Goal: Transaction & Acquisition: Download file/media

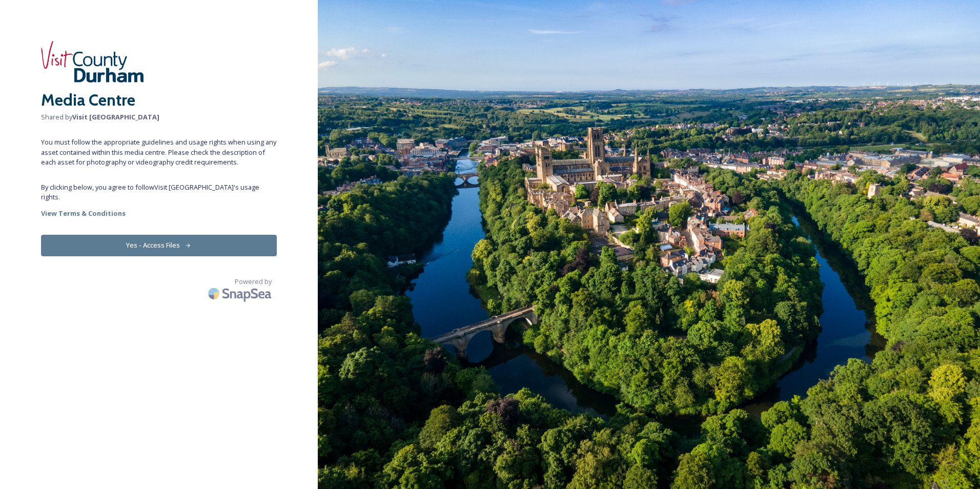
click at [178, 236] on button "Yes - Access Files" at bounding box center [159, 245] width 236 height 21
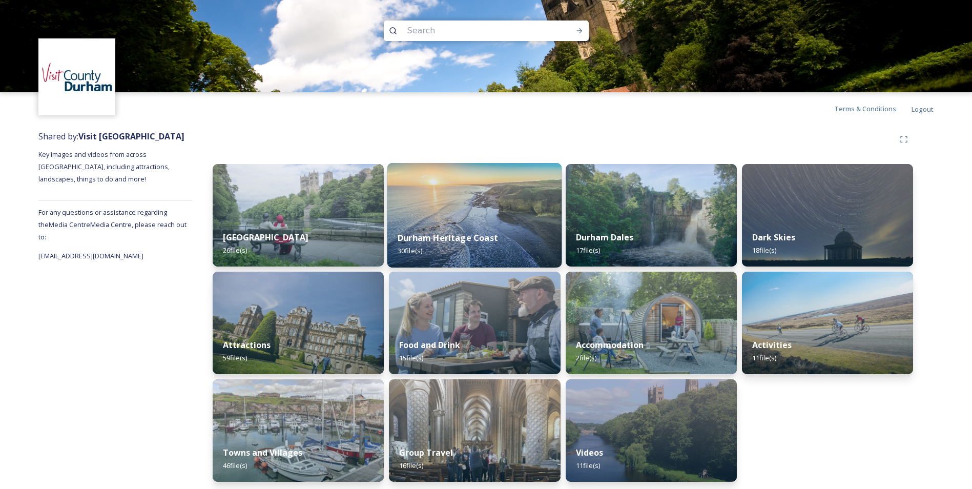
click at [444, 236] on strong "Durham Heritage Coast" at bounding box center [448, 237] width 100 height 11
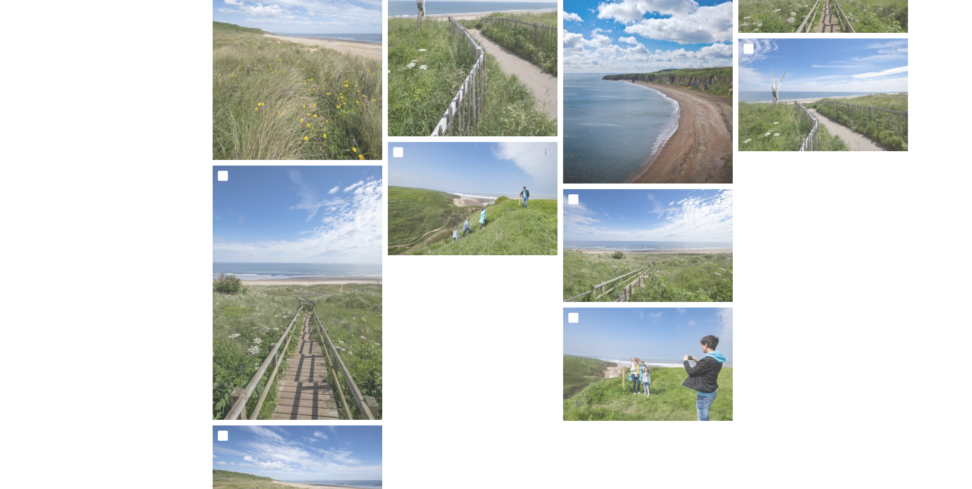
scroll to position [922, 0]
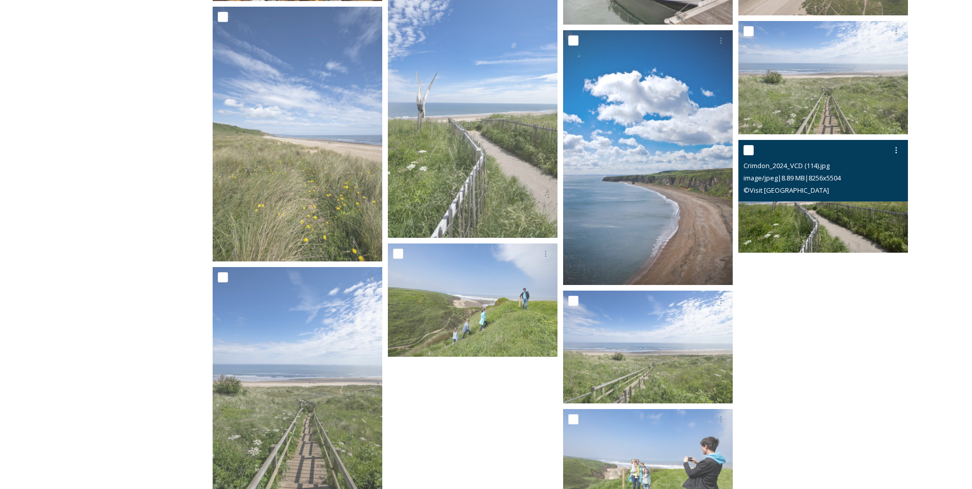
click at [804, 238] on img at bounding box center [823, 195] width 170 height 113
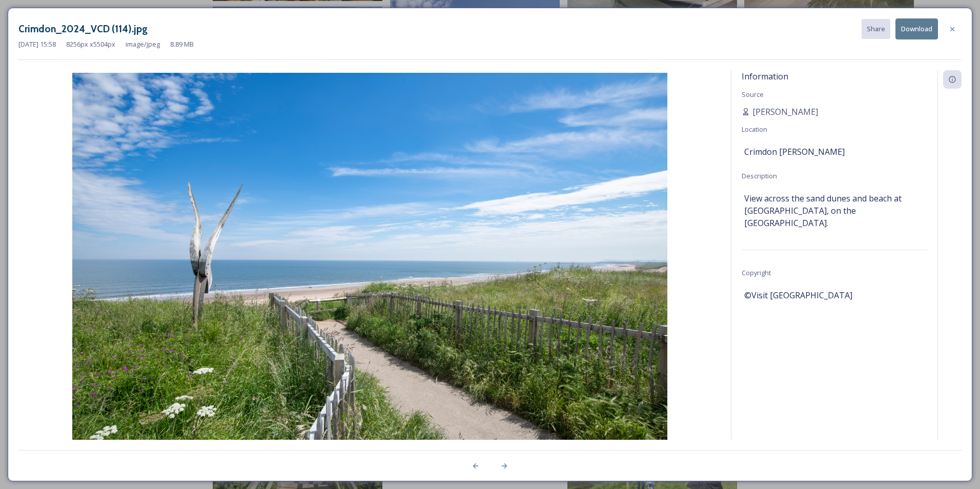
click at [906, 31] on button "Download" at bounding box center [916, 28] width 43 height 21
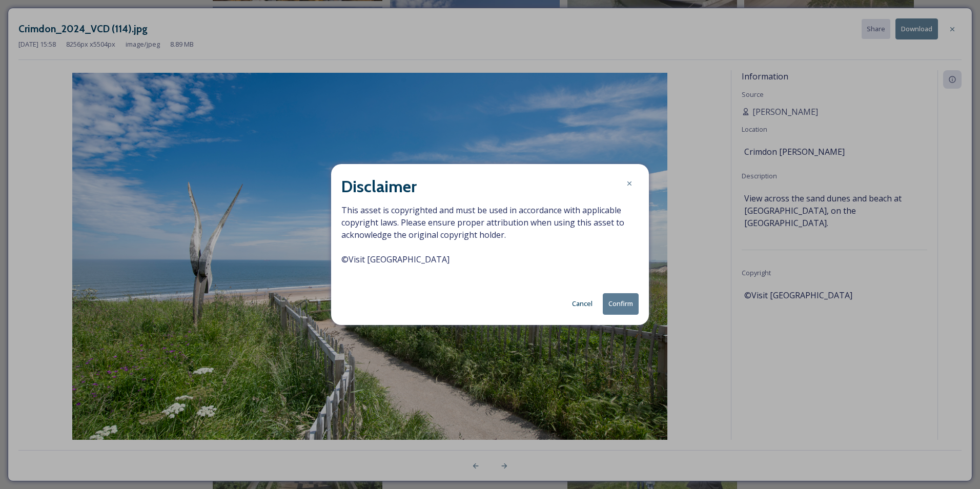
click at [619, 304] on button "Confirm" at bounding box center [621, 303] width 36 height 21
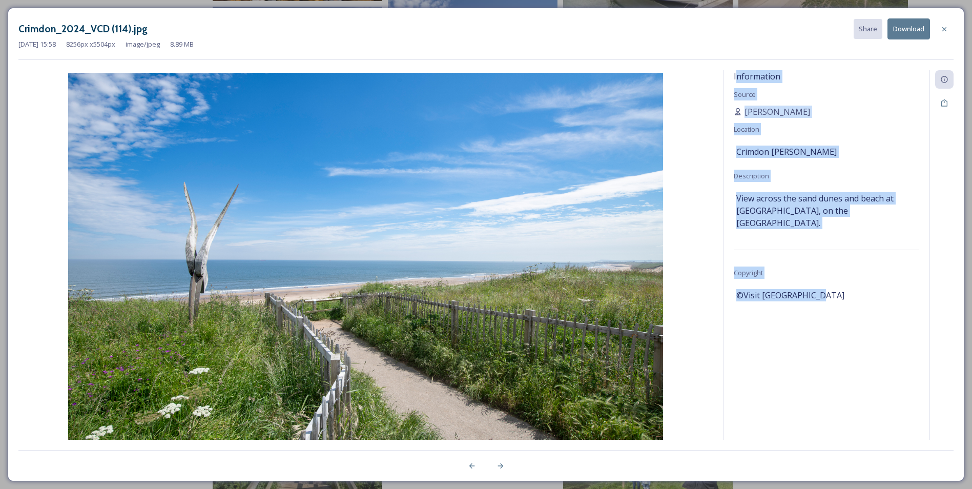
drag, startPoint x: 735, startPoint y: 74, endPoint x: 830, endPoint y: 293, distance: 238.3
click at [830, 293] on div "Information Source [PERSON_NAME] Location [GEOGRAPHIC_DATA][PERSON_NAME] Descri…" at bounding box center [827, 268] width 206 height 397
copy div "nformation Source [PERSON_NAME] Location [GEOGRAPHIC_DATA][PERSON_NAME] Descrip…"
click at [916, 27] on button "Download" at bounding box center [909, 28] width 43 height 21
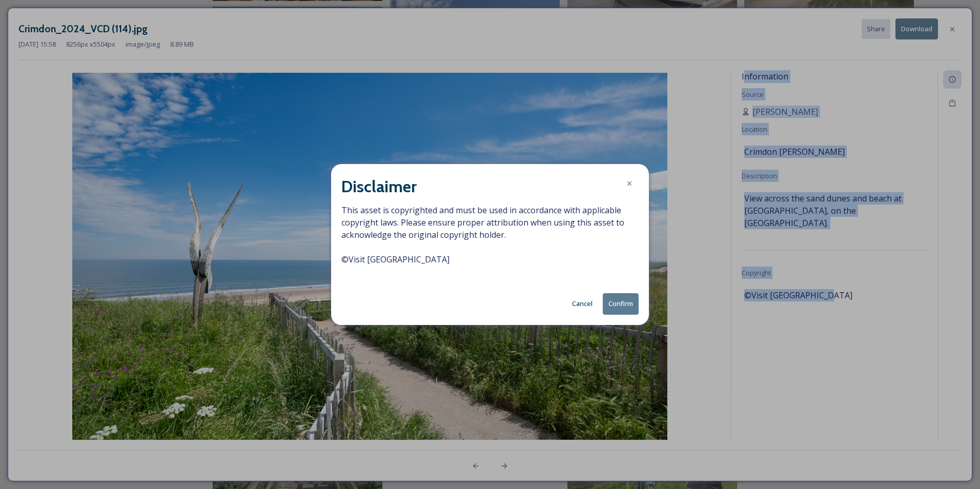
click at [613, 303] on button "Confirm" at bounding box center [621, 303] width 36 height 21
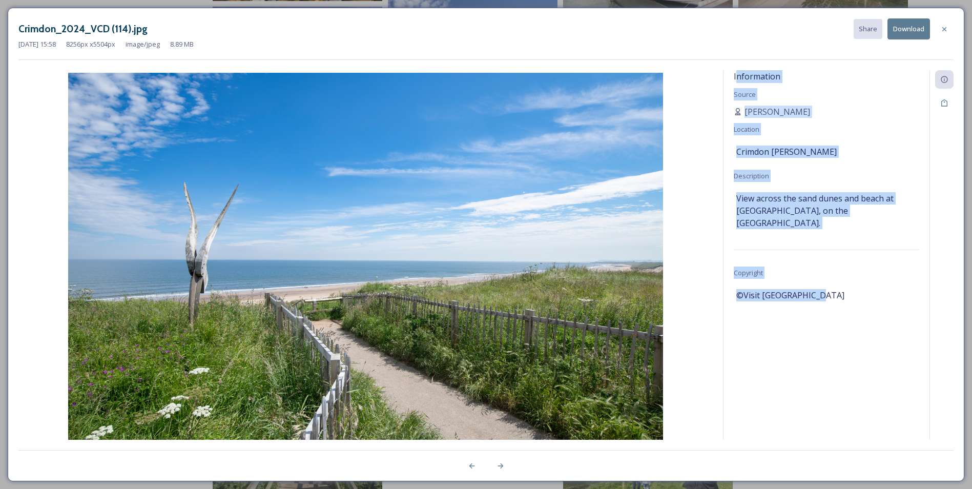
click at [905, 287] on div "©Visit [GEOGRAPHIC_DATA]" at bounding box center [826, 294] width 180 height 17
